Goal: Use online tool/utility: Utilize a website feature to perform a specific function

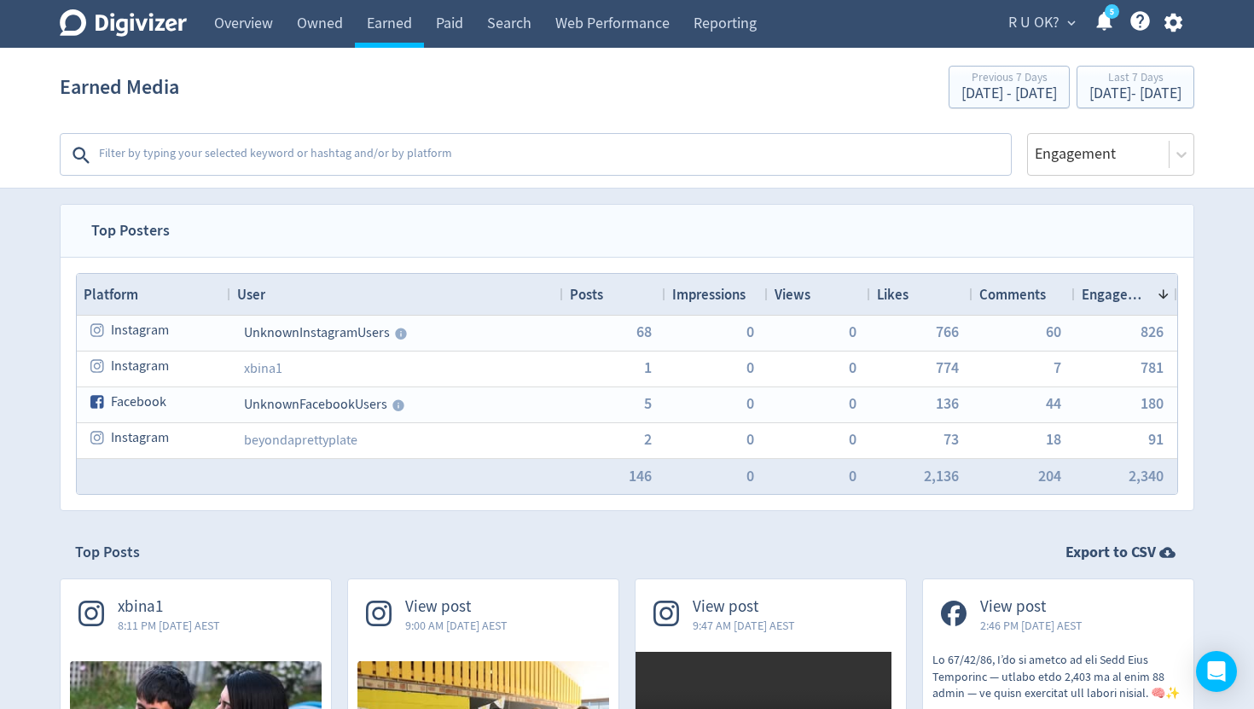
click at [331, 151] on textarea at bounding box center [553, 155] width 912 height 34
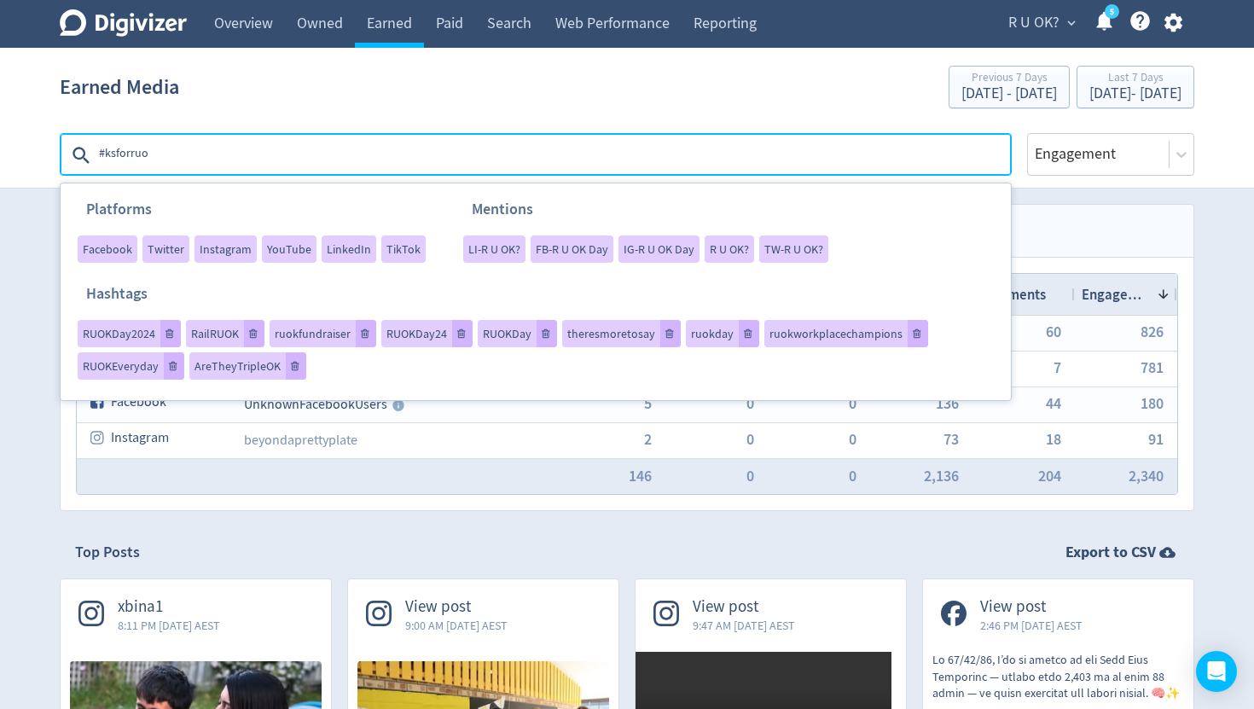
type textarea "#ksforruok"
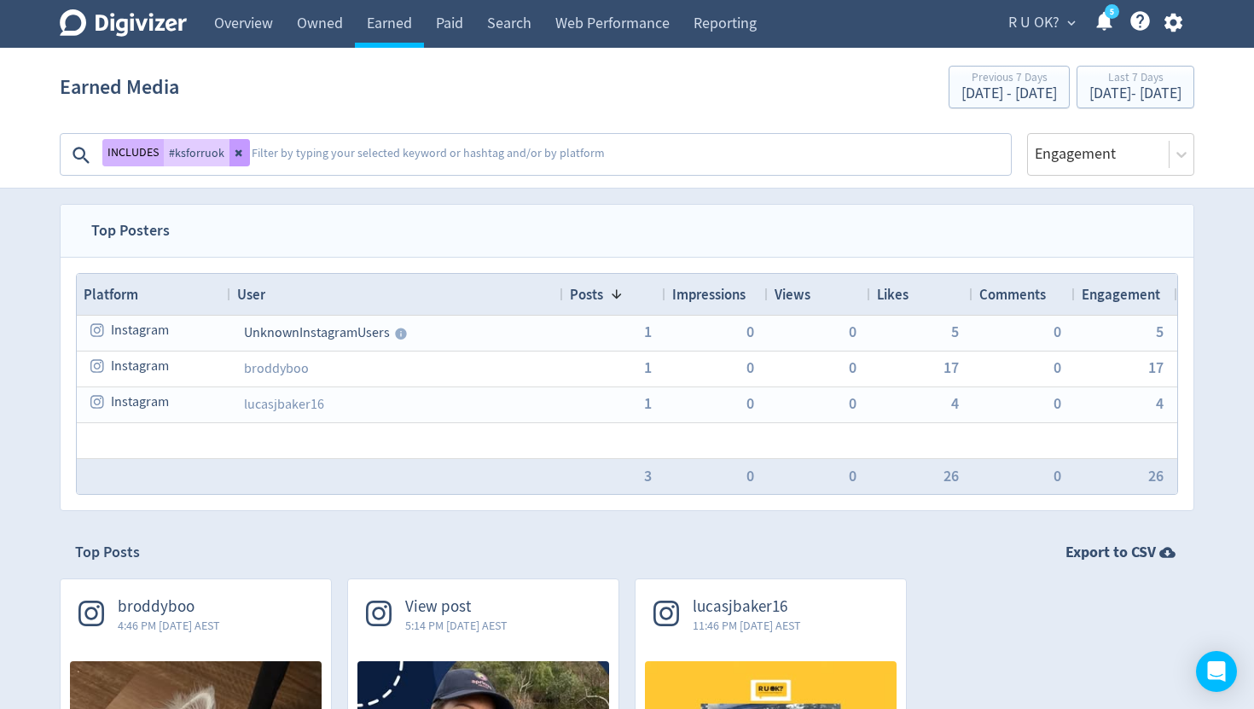
click at [241, 154] on icon at bounding box center [240, 153] width 10 height 10
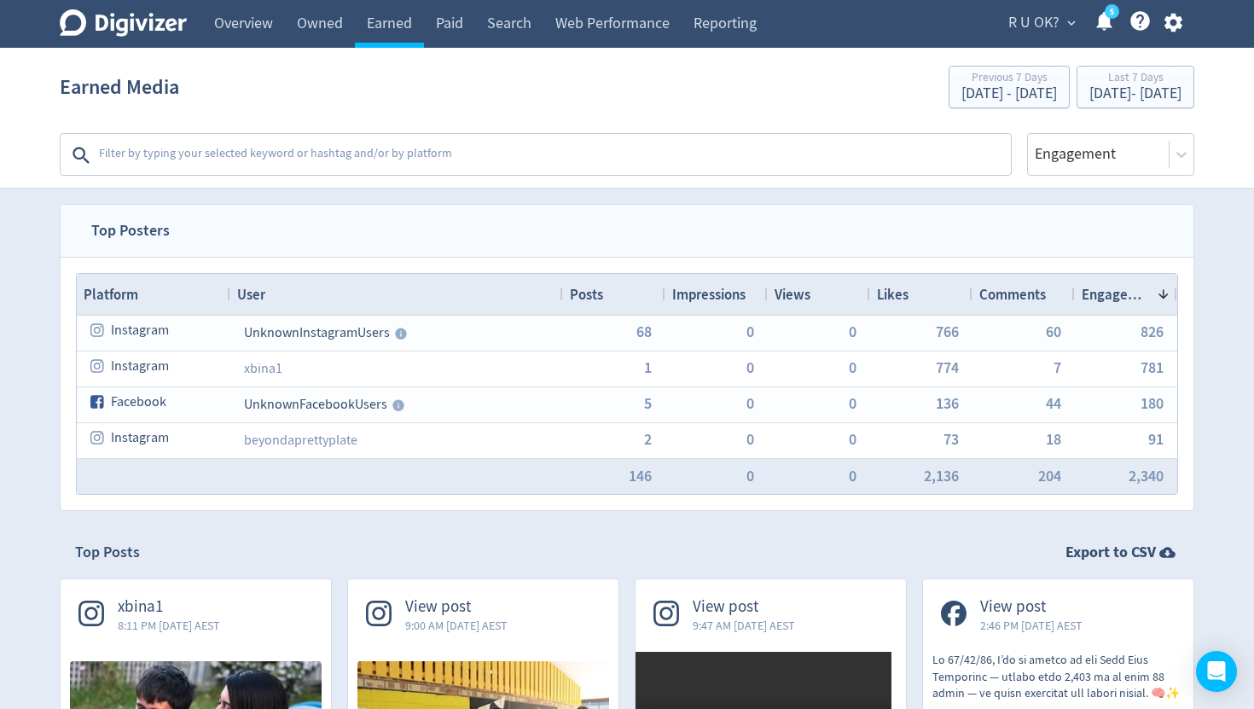
click at [263, 153] on textarea at bounding box center [553, 155] width 912 height 34
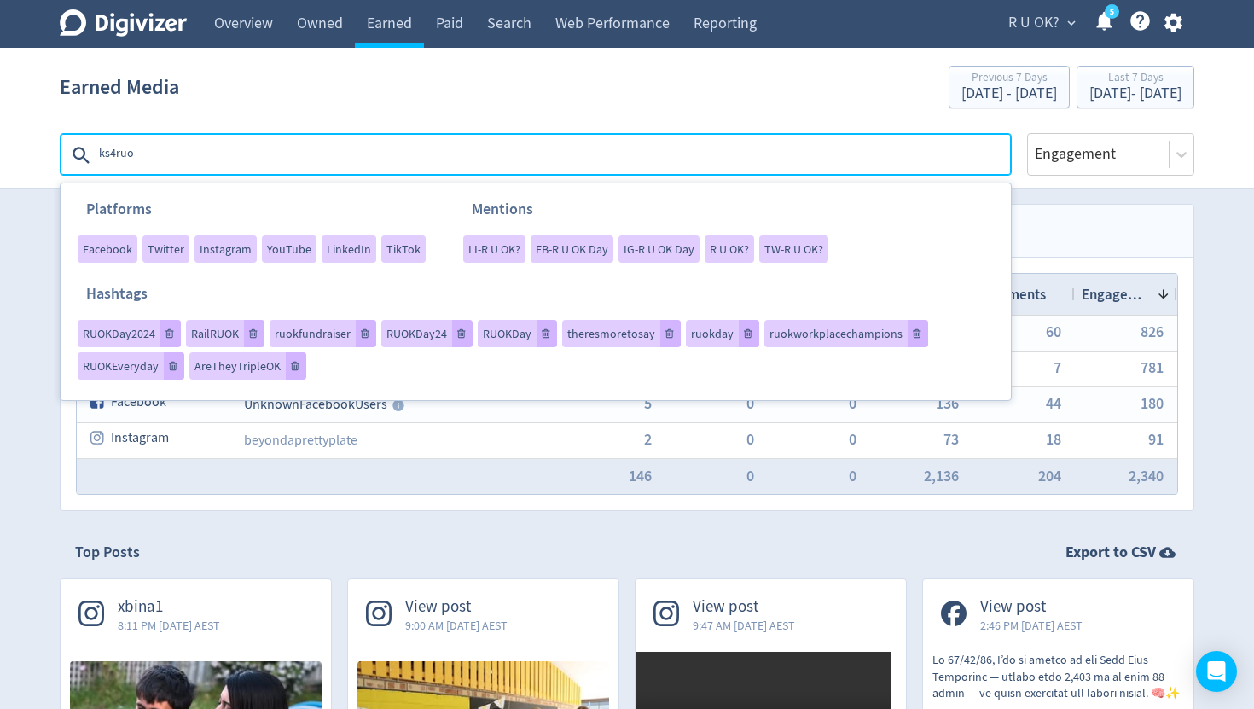
type textarea "ks4ruok"
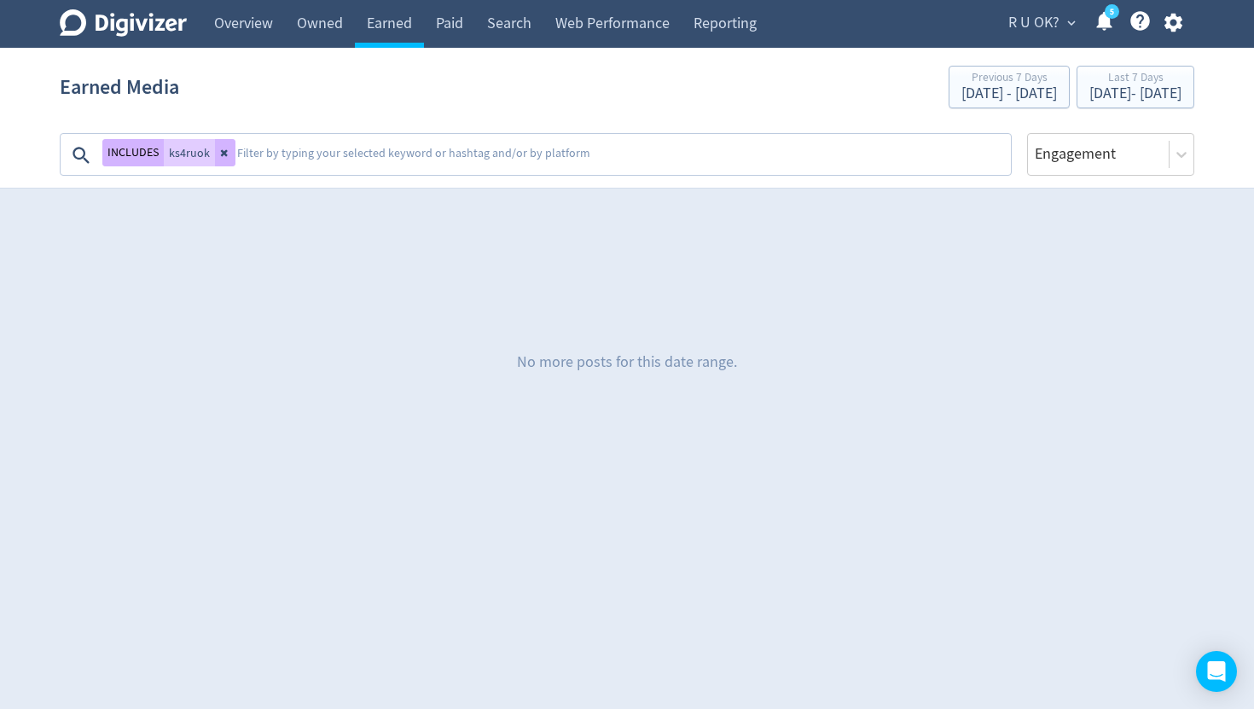
drag, startPoint x: 399, startPoint y: 155, endPoint x: 341, endPoint y: 166, distance: 58.1
click at [399, 155] on textarea at bounding box center [623, 155] width 774 height 34
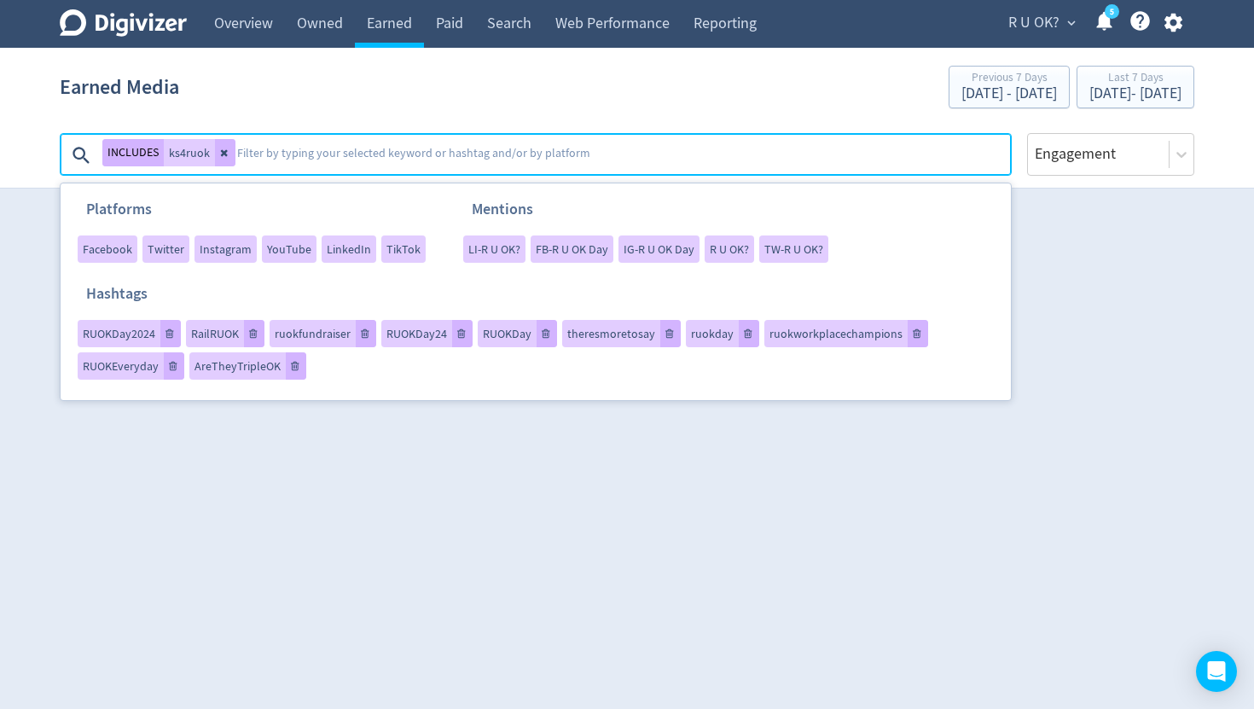
drag, startPoint x: 227, startPoint y: 154, endPoint x: 246, endPoint y: 153, distance: 18.8
click at [227, 154] on icon at bounding box center [225, 153] width 10 height 10
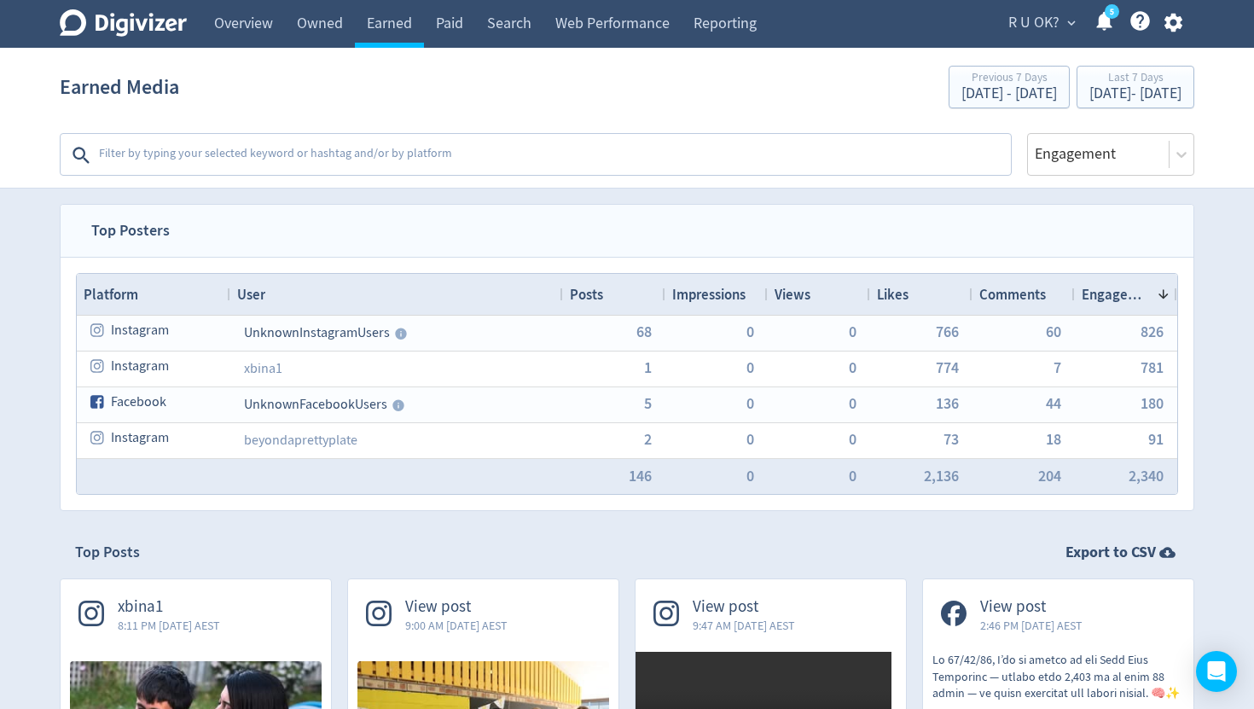
click at [247, 154] on textarea at bounding box center [553, 155] width 912 height 34
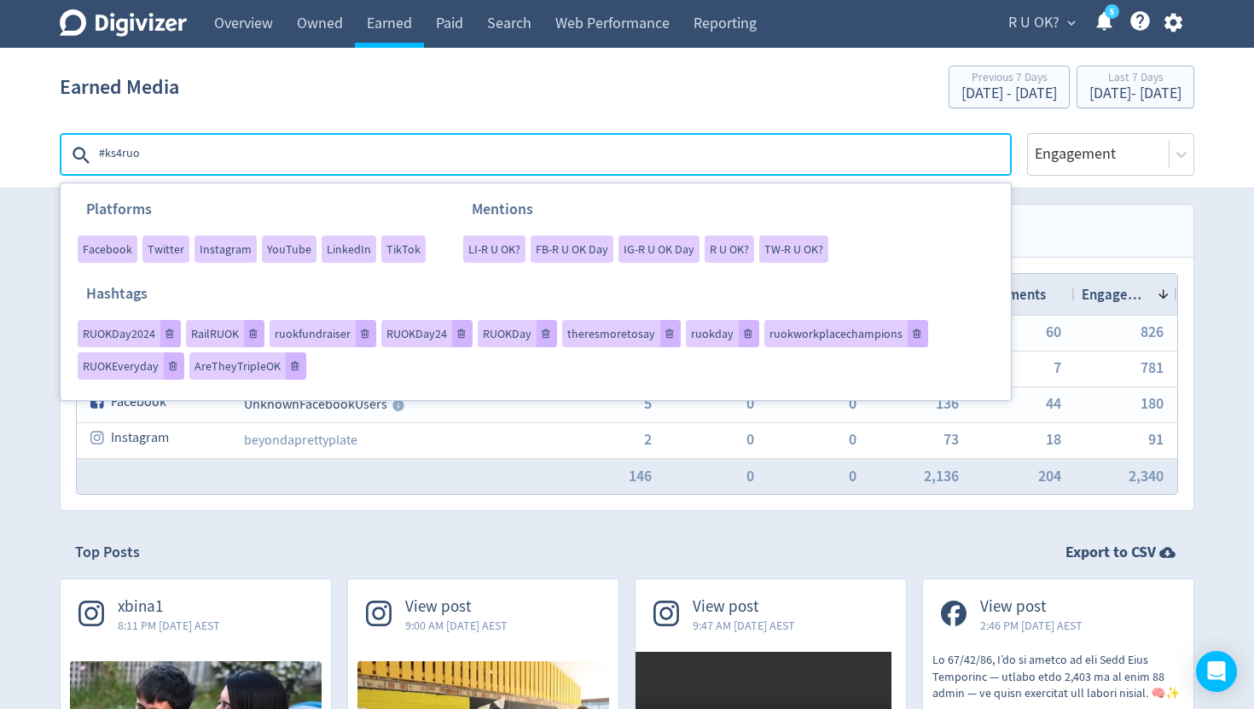
type textarea "#ks4ruok"
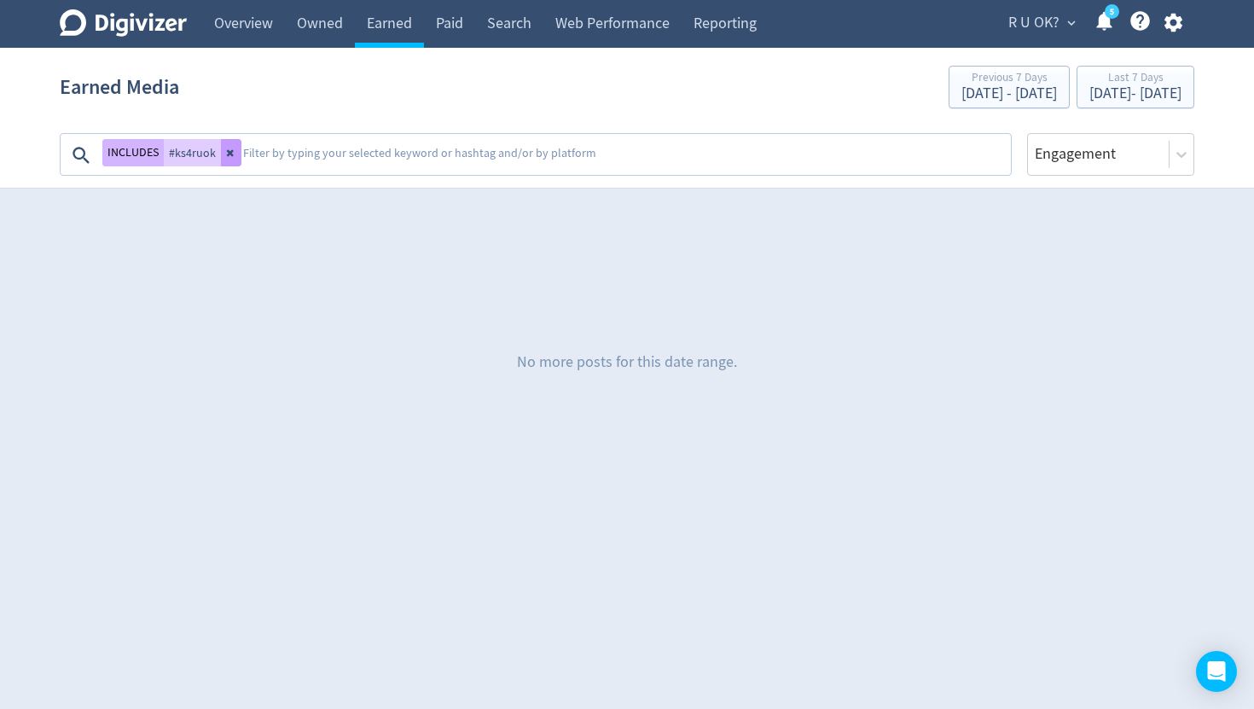
click at [232, 154] on icon at bounding box center [231, 153] width 10 height 10
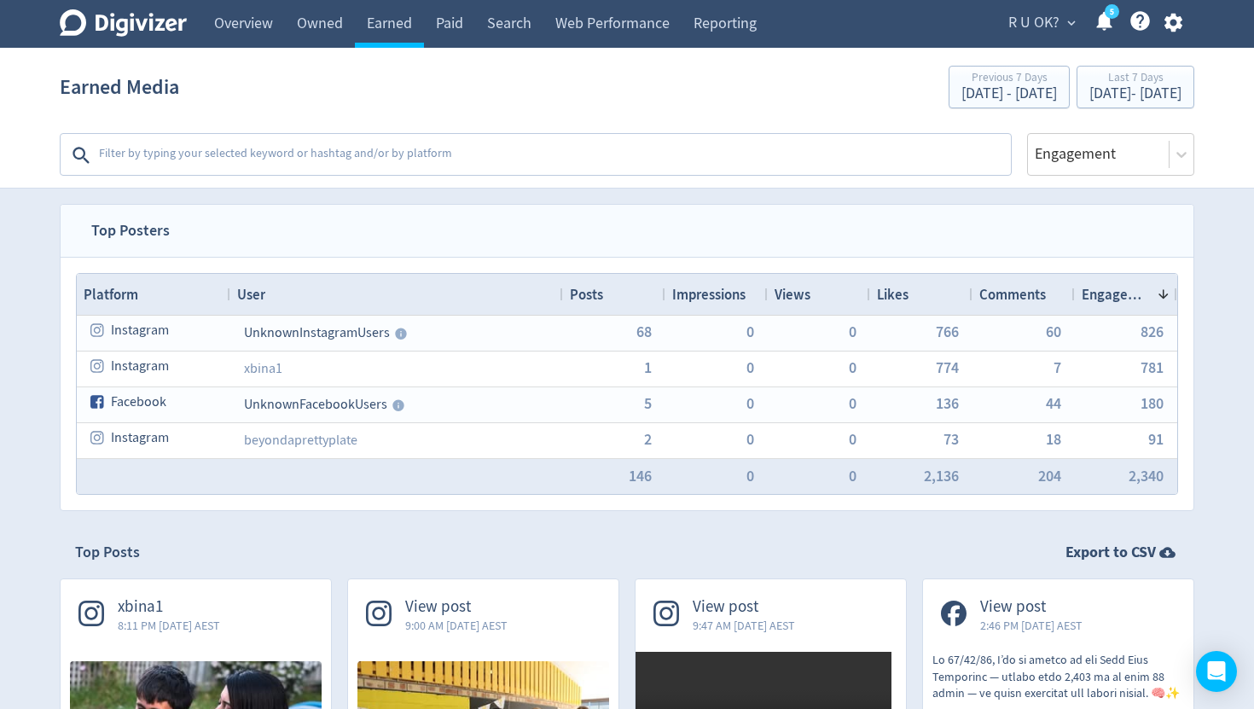
click at [230, 155] on textarea at bounding box center [553, 155] width 912 height 34
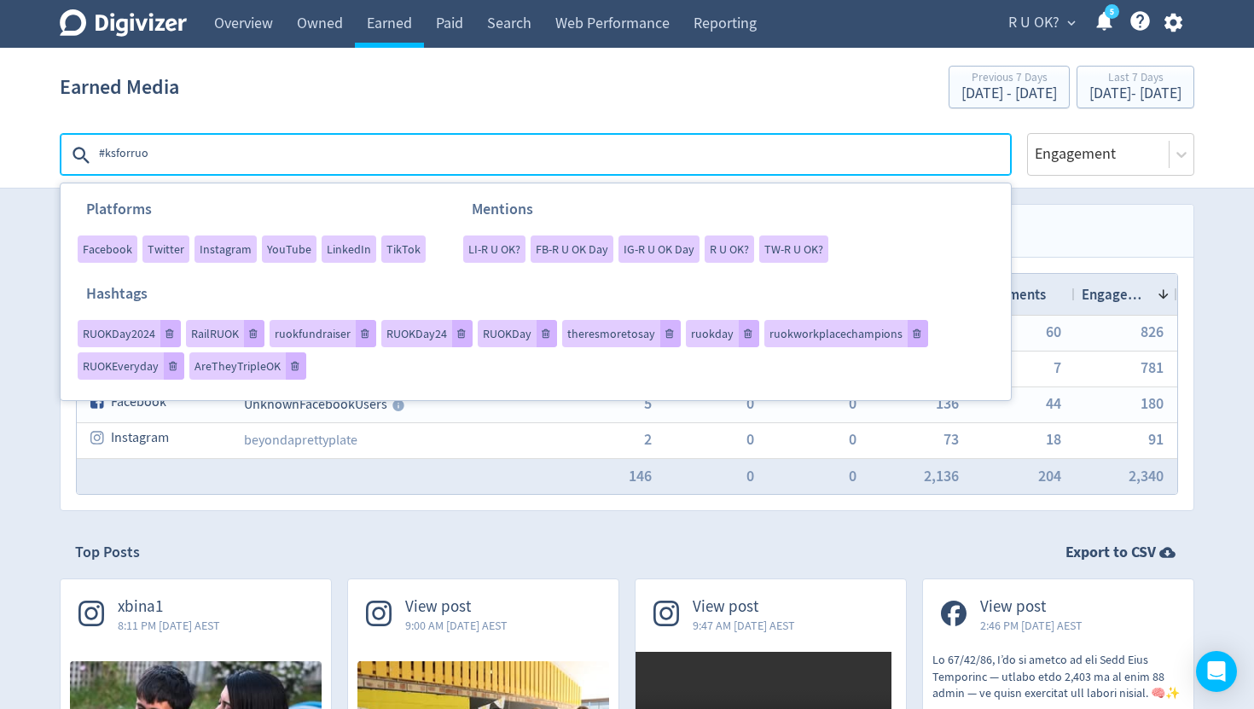
type textarea "#ksforruok"
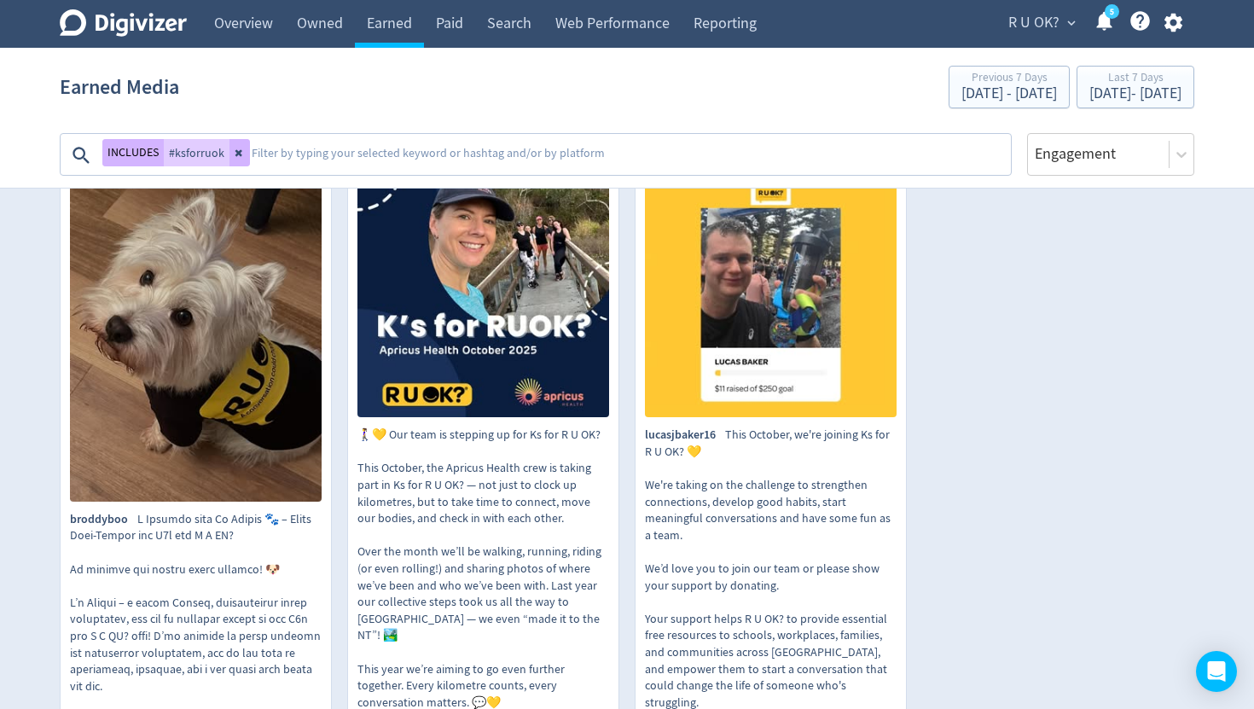
scroll to position [381, 0]
